Goal: Find contact information: Find contact information

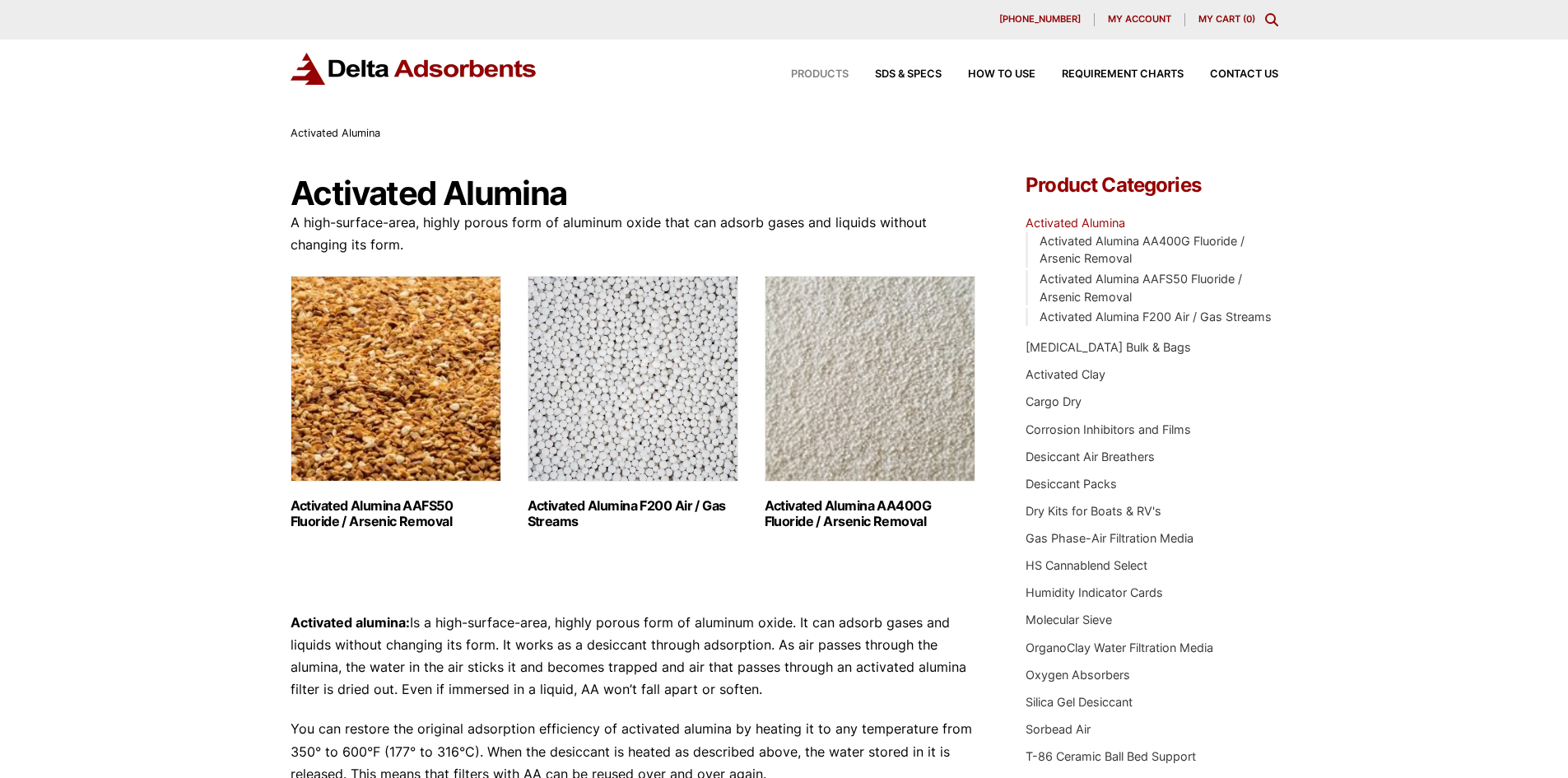
click at [811, 69] on span "Products" at bounding box center [820, 74] width 58 height 10
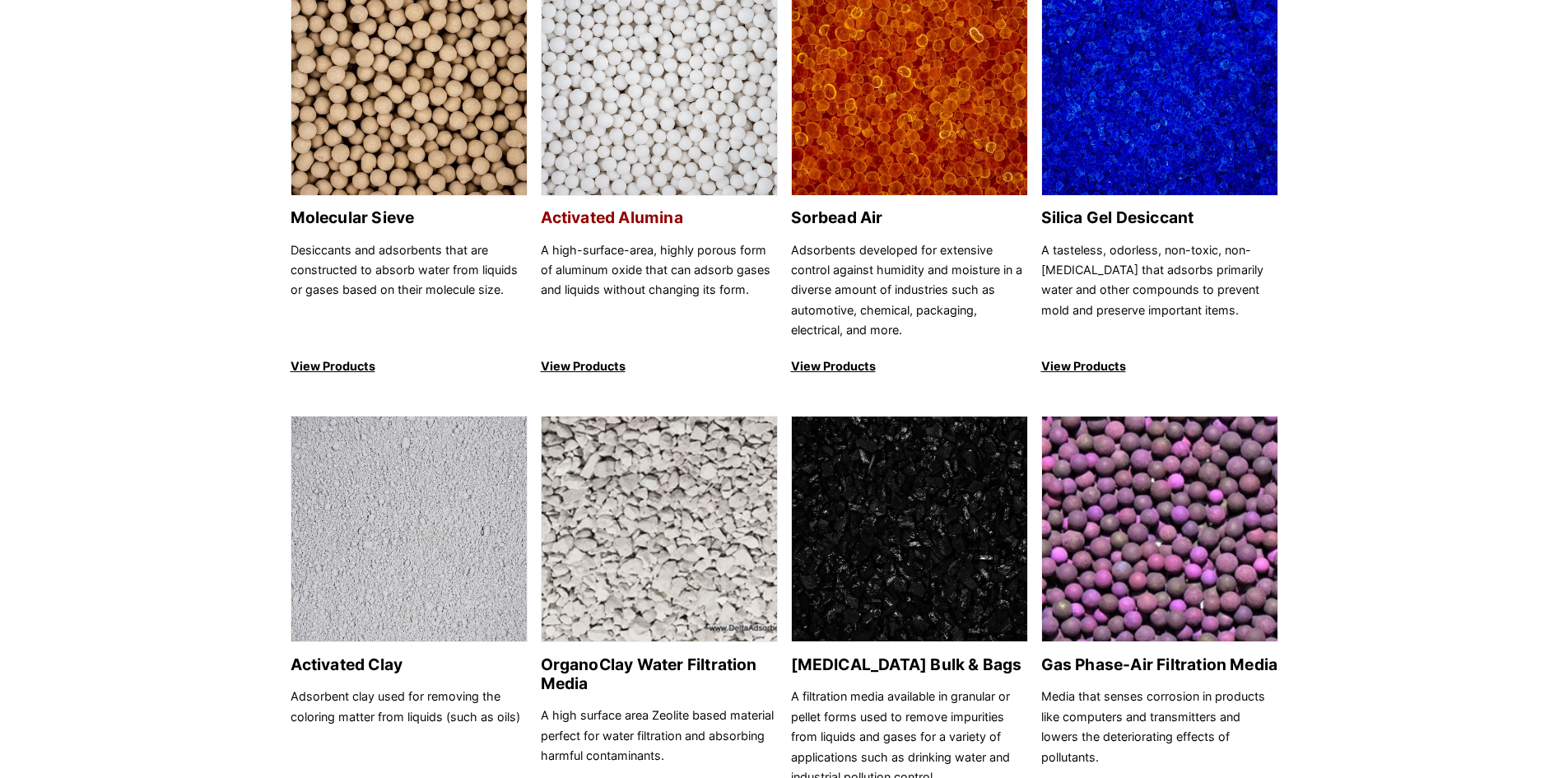
scroll to position [247, 0]
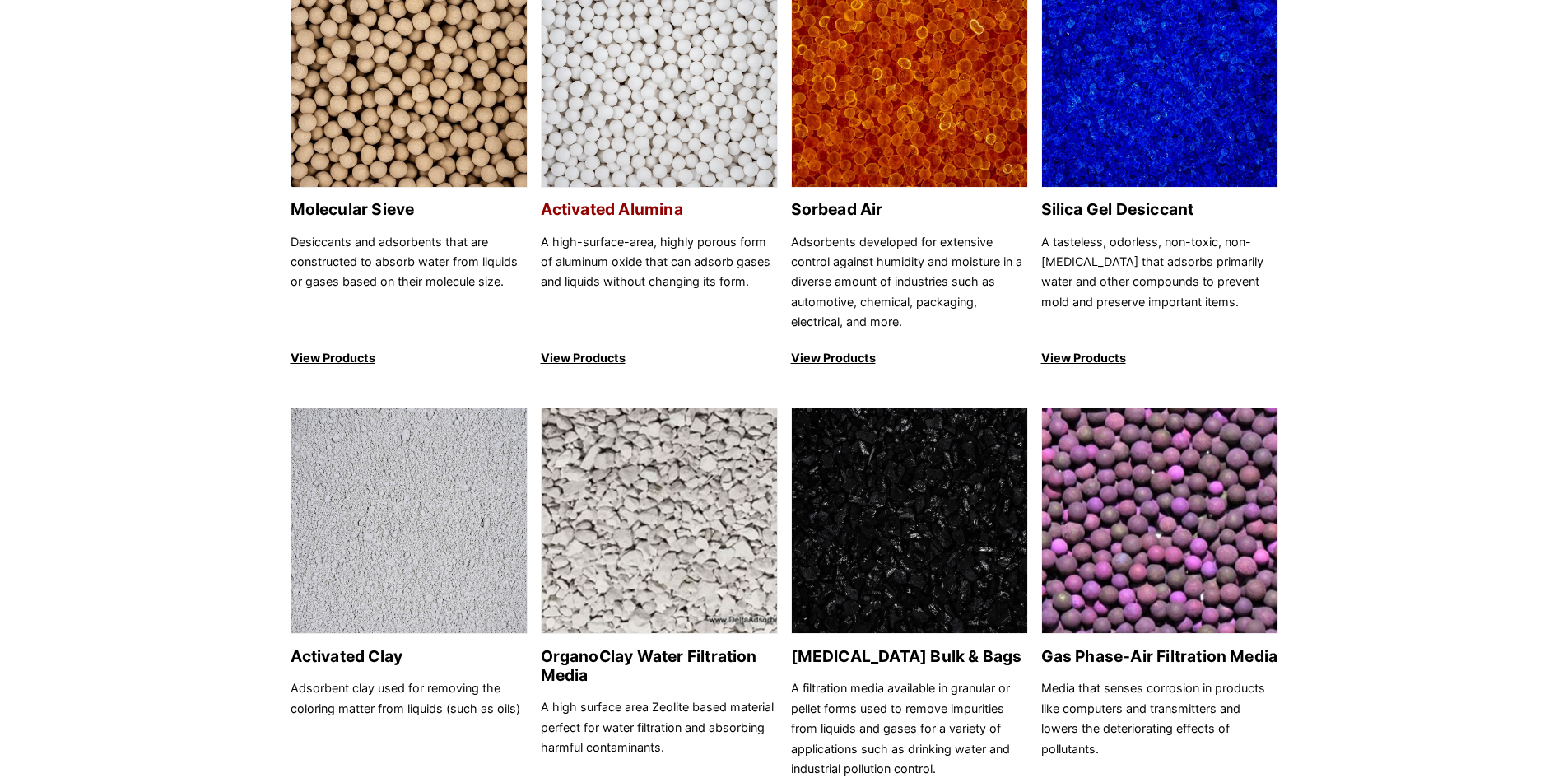
click at [584, 357] on p "View Products" at bounding box center [659, 357] width 237 height 20
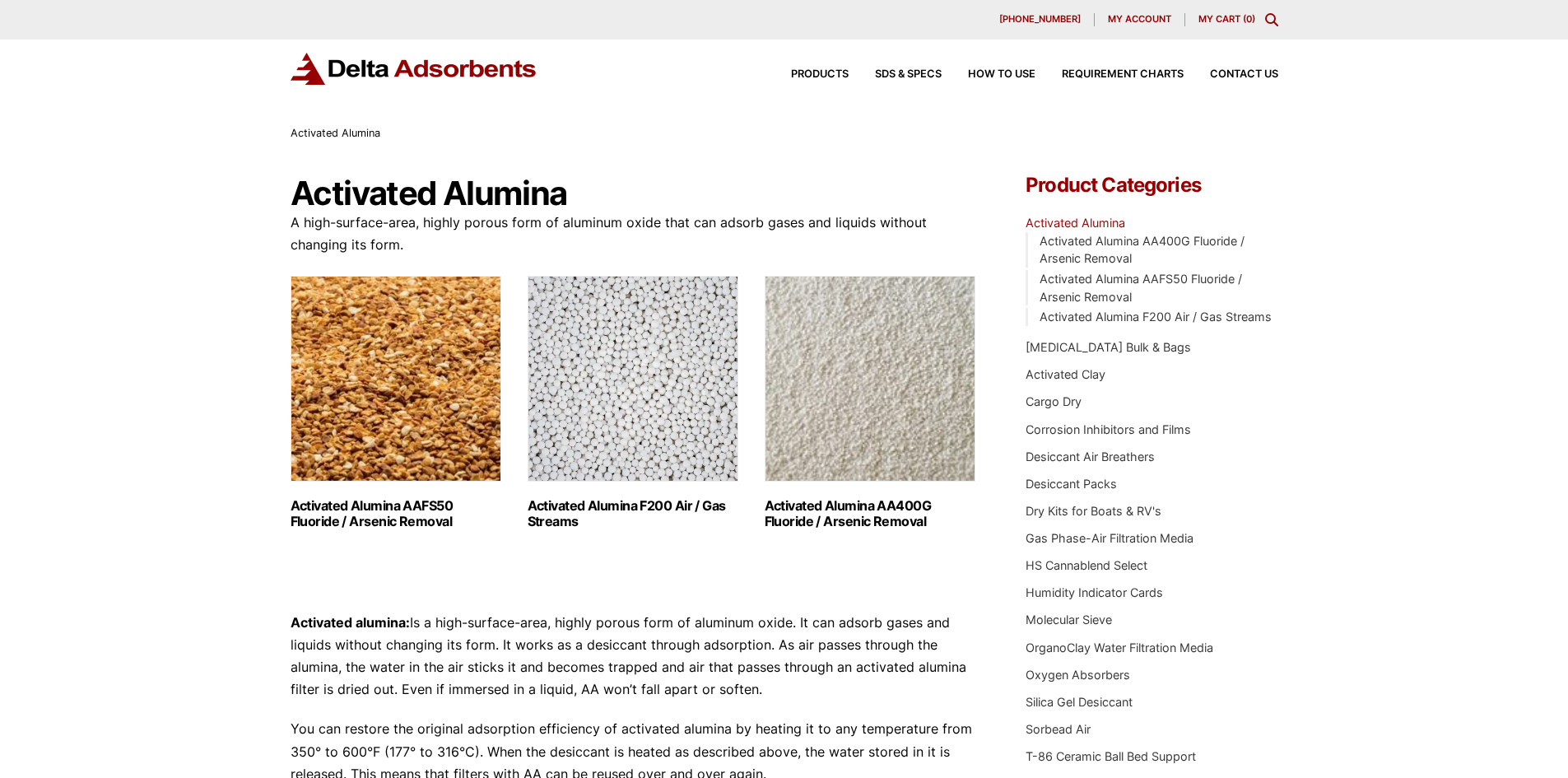
click at [629, 342] on img "Visit product category Activated Alumina F200 Air / Gas Streams" at bounding box center [633, 378] width 210 height 206
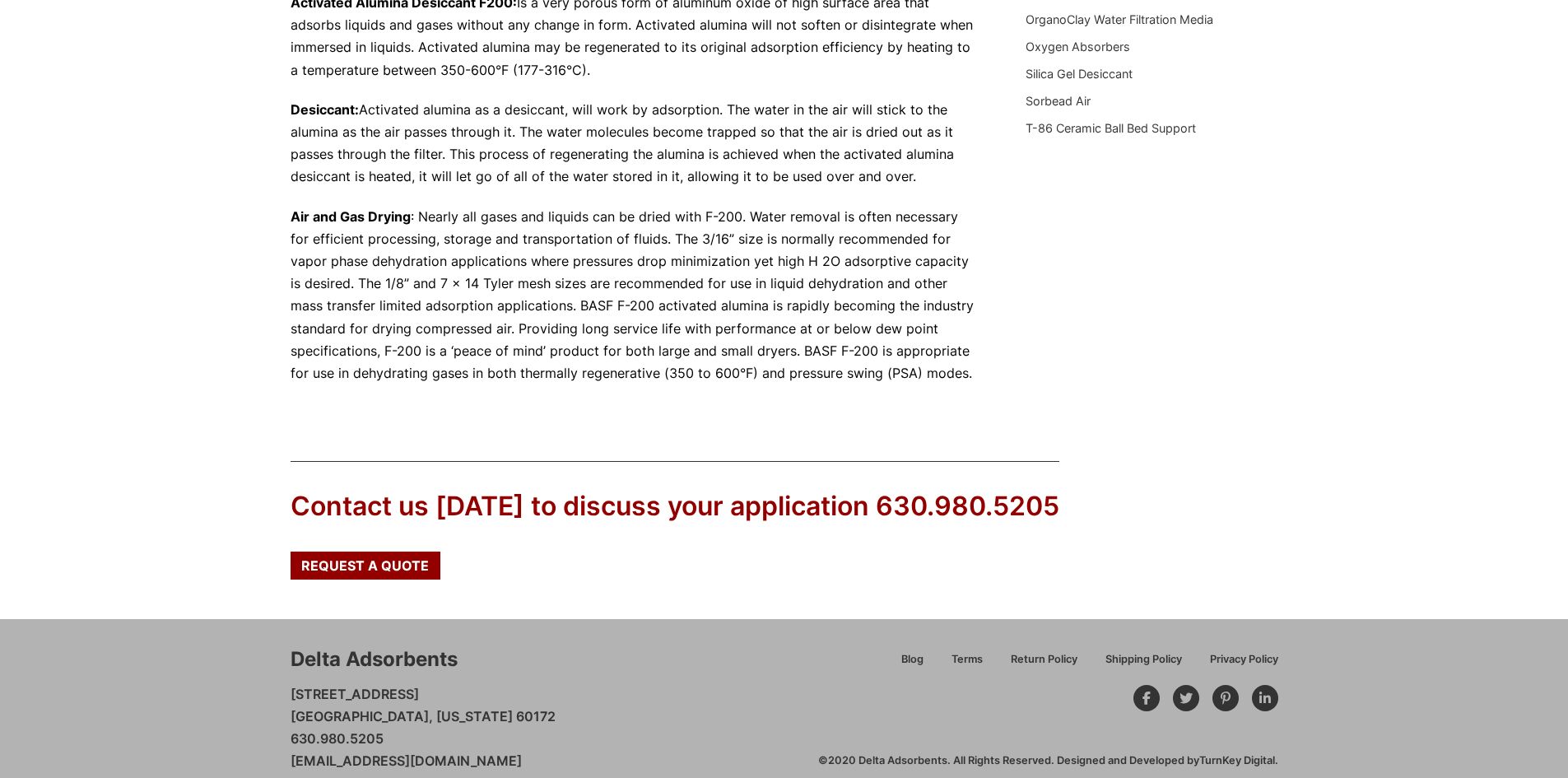
scroll to position [650, 0]
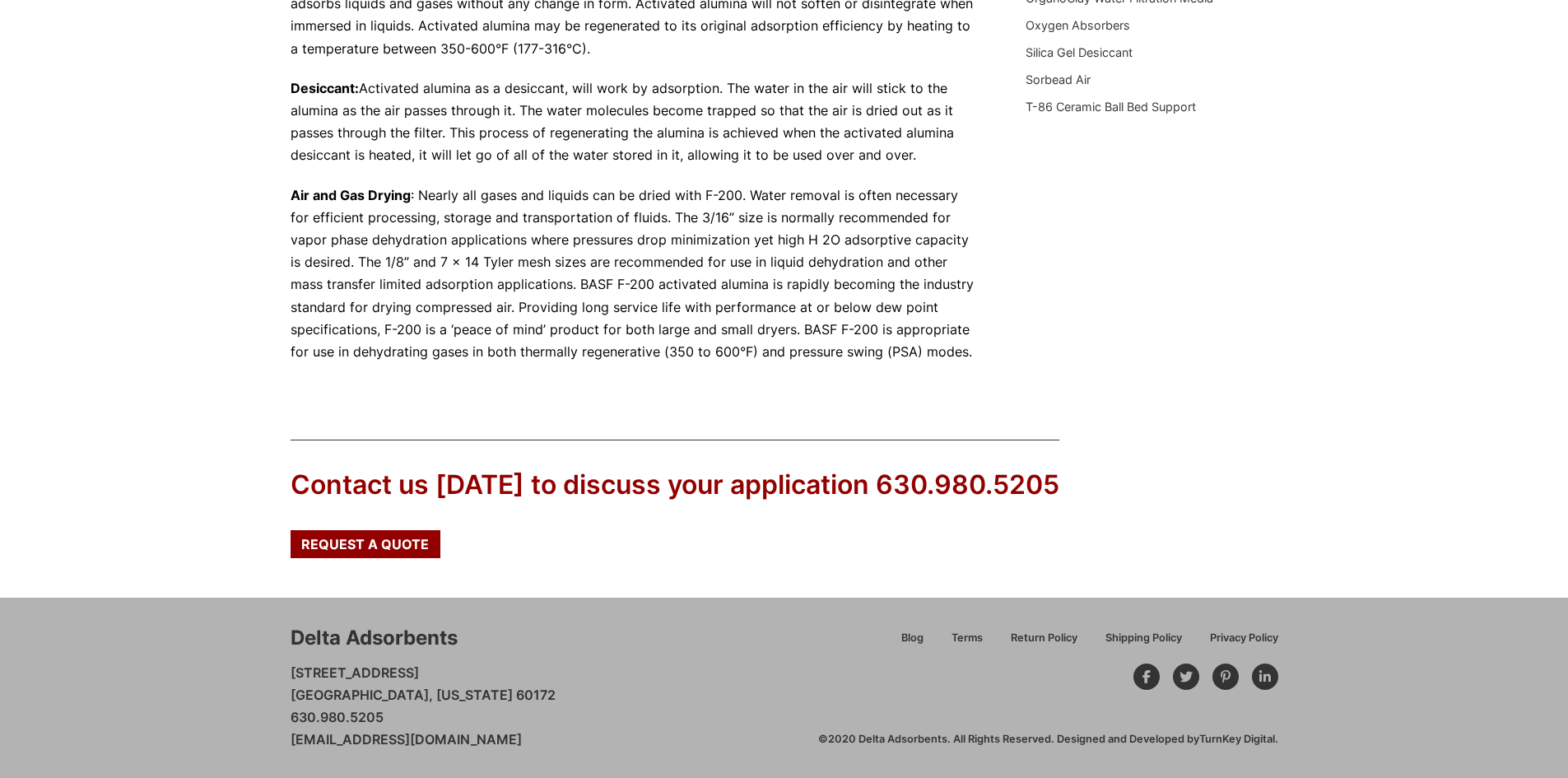
click at [288, 739] on div "Delta Adsorbents [STREET_ADDRESS][US_STATE] 630.980.5205 [EMAIL_ADDRESS][DOMAIN…" at bounding box center [784, 687] width 1568 height 180
drag, startPoint x: 288, startPoint y: 739, endPoint x: 548, endPoint y: 742, distance: 260.0
click at [548, 742] on div "Delta Adsorbents [STREET_ADDRESS][US_STATE] 630.980.5205 [EMAIL_ADDRESS][DOMAIN…" at bounding box center [784, 687] width 1568 height 180
copy link "[EMAIL_ADDRESS][DOMAIN_NAME]"
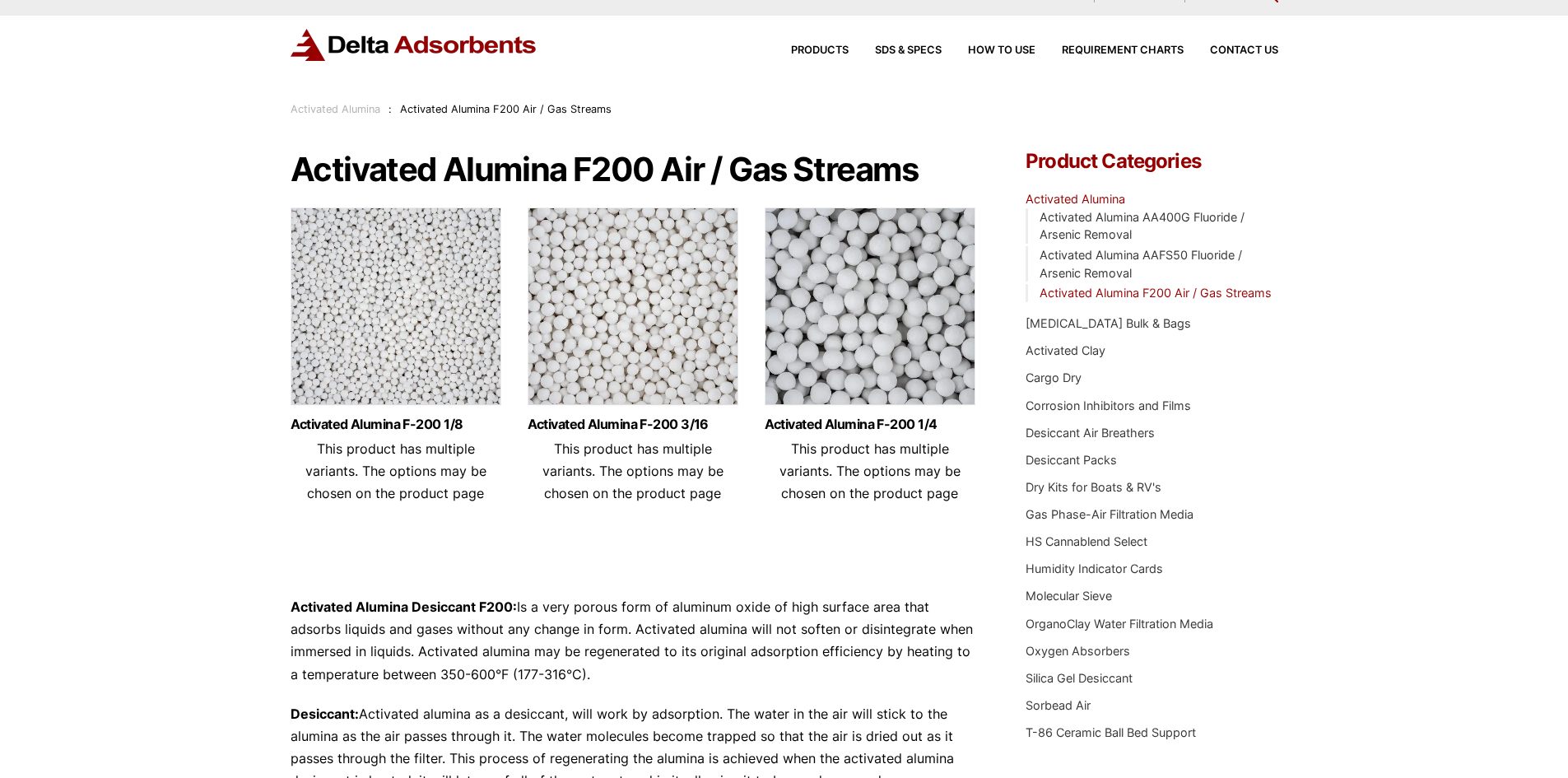
scroll to position [0, 0]
